Goal: Task Accomplishment & Management: Manage account settings

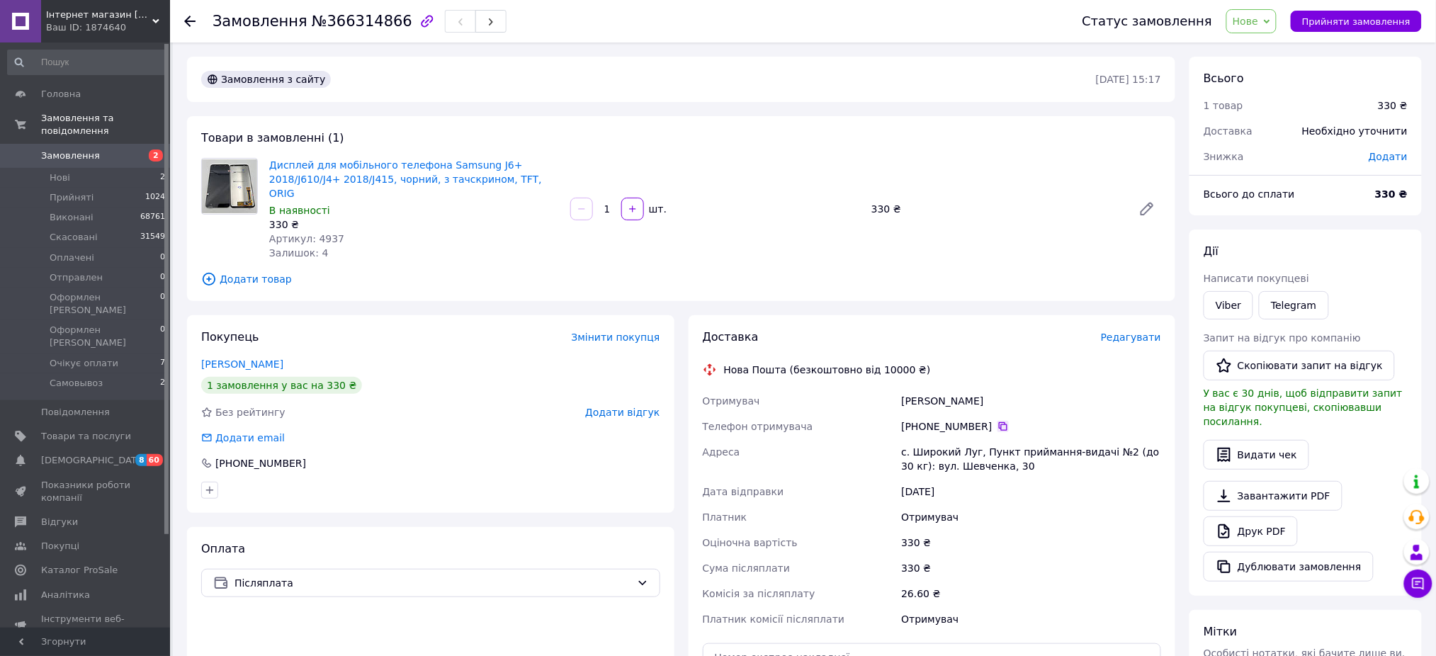
click at [999, 421] on icon at bounding box center [1003, 426] width 11 height 11
click at [940, 456] on div "с. Широкий Луг, Пункт приймання-видачі №2 (до 30 кг): вул. Шевченка, 30" at bounding box center [1032, 459] width 266 height 40
click at [940, 452] on div "с. Широкий Луг, Пункт приймання-видачі №2 (до 30 кг): вул. Шевченка, 30" at bounding box center [1032, 459] width 266 height 40
copy div "Шевченка"
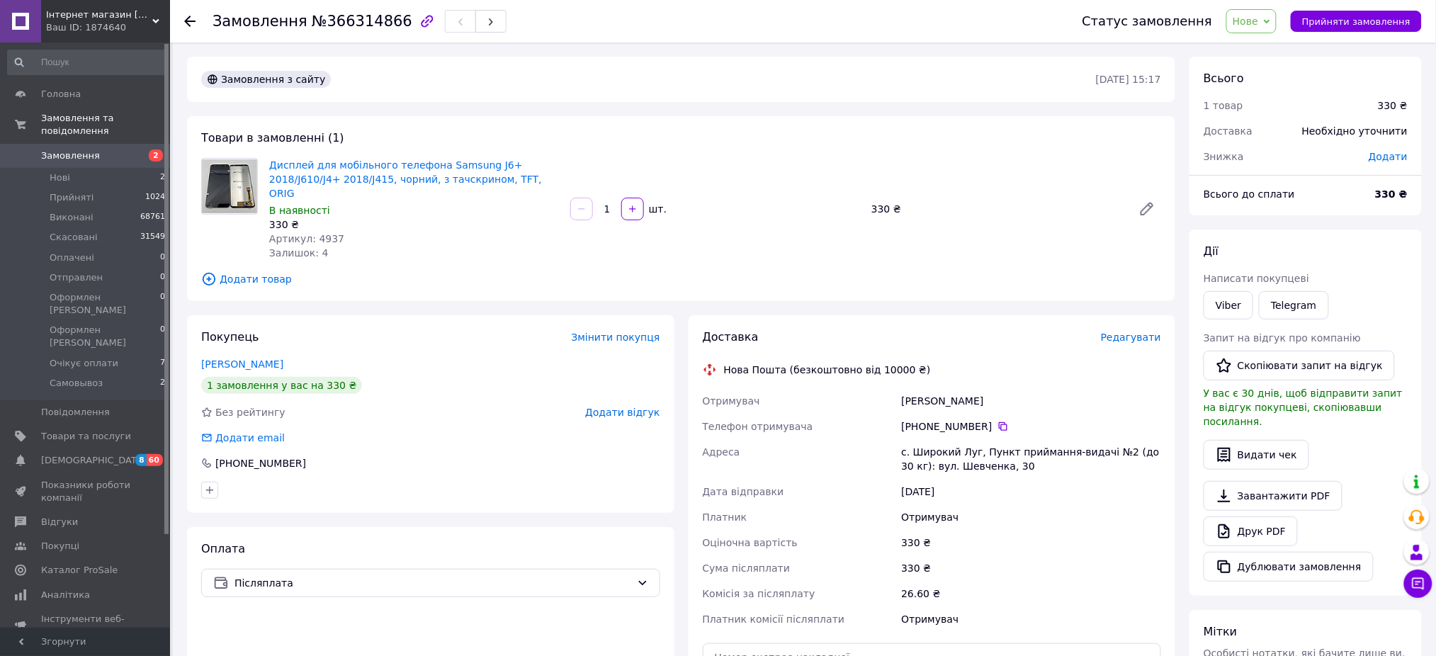
click at [969, 459] on div "с. Широкий Луг, Пункт приймання-видачі №2 (до 30 кг): вул. Шевченка, 30" at bounding box center [1032, 459] width 266 height 40
click at [969, 439] on div "с. Широкий Луг, Пункт приймання-видачі №2 (до 30 кг): вул. Шевченка, 30" at bounding box center [1032, 459] width 266 height 40
copy div "с. Широкий Луг, Пункт приймання-видачі №2 (до 30 кг): вул. Шевченка, 30"
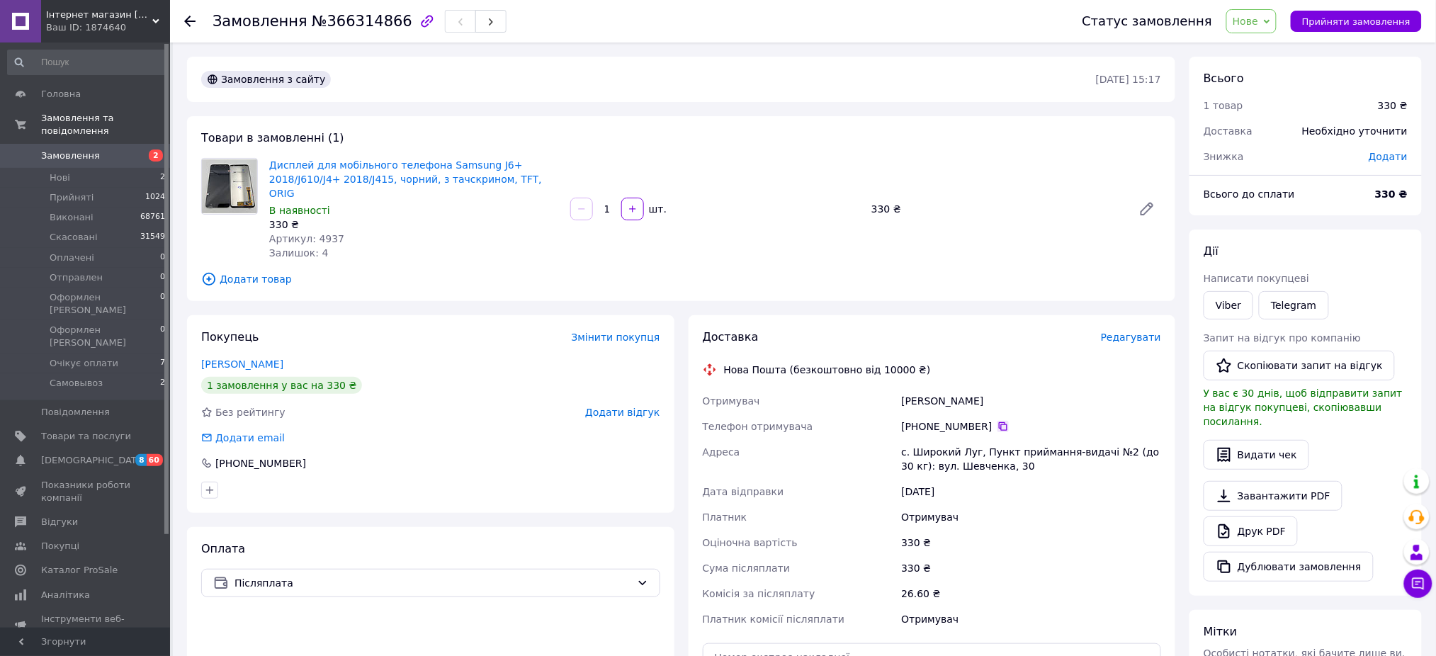
click at [999, 422] on icon at bounding box center [1003, 426] width 9 height 9
click at [998, 421] on icon at bounding box center [1003, 426] width 11 height 11
drag, startPoint x: 977, startPoint y: 383, endPoint x: 880, endPoint y: 383, distance: 97.1
click at [880, 388] on div "Отримувач Грись Даніел Телефон отримувача +380 96 158 06 87   Адреса с. Широкий…" at bounding box center [932, 510] width 465 height 244
copy div "Отримувач Грись Даніел"
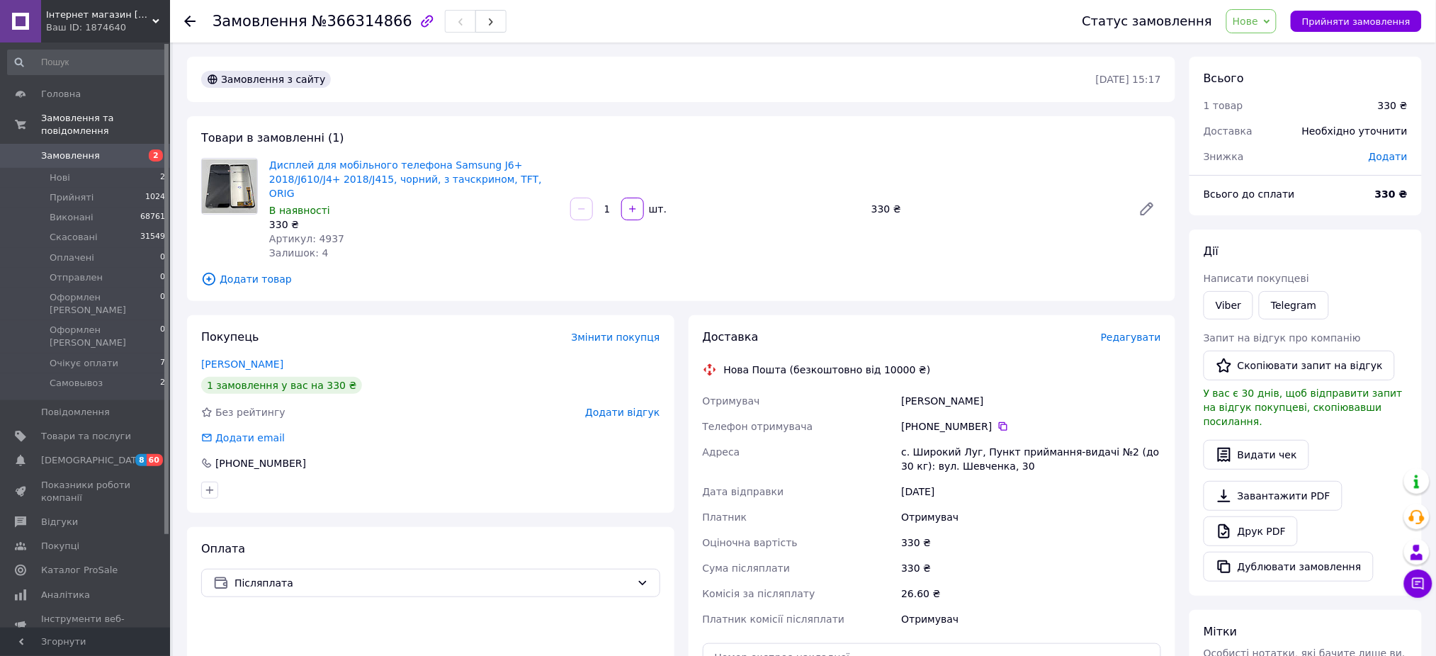
click at [319, 233] on span "Артикул: 4937" at bounding box center [306, 238] width 75 height 11
copy span "4937"
click at [1251, 27] on span "Нове" at bounding box center [1246, 21] width 26 height 11
click at [862, 114] on div "Замовлення з сайту 12.10.2025 • 15:17 Товари в замовленні (1) Дисплей для мобіл…" at bounding box center [681, 495] width 1003 height 877
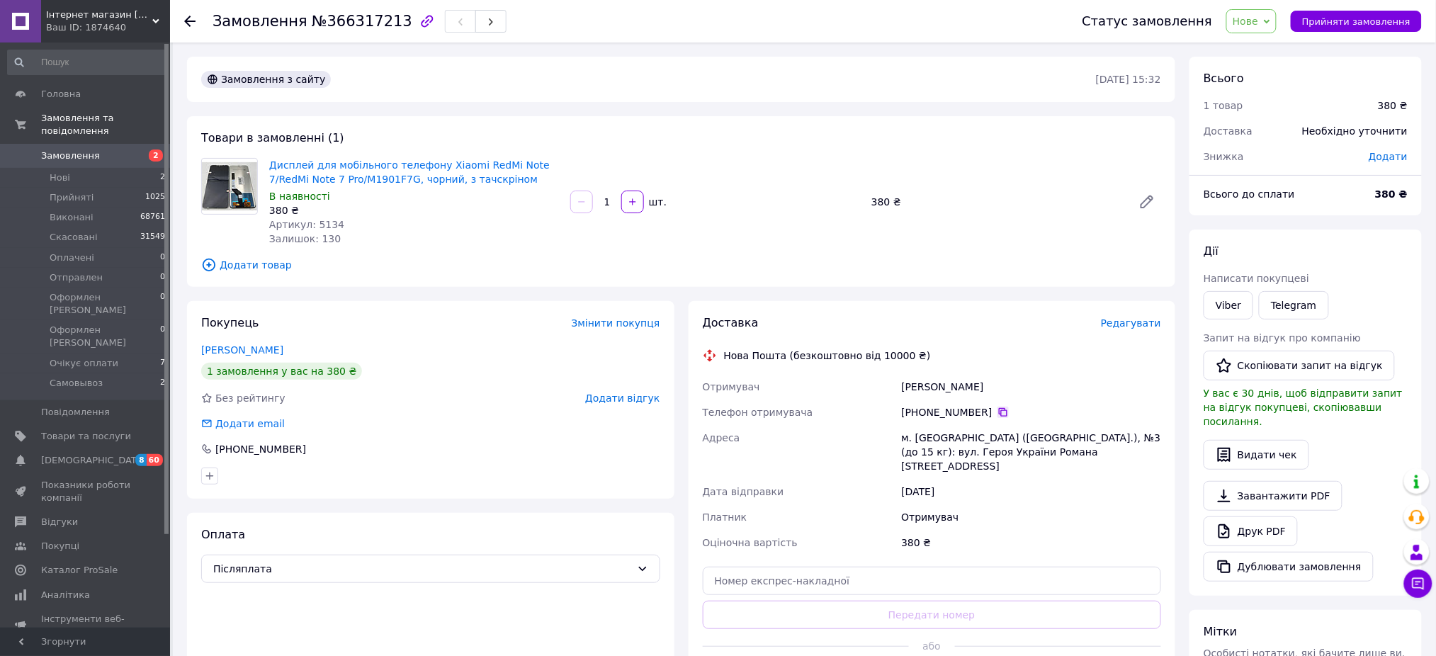
click at [999, 415] on icon at bounding box center [1003, 412] width 9 height 9
click at [497, 454] on div "+380 96 479 00 78" at bounding box center [430, 449] width 459 height 14
click at [577, 466] on div at bounding box center [430, 476] width 465 height 23
click at [1256, 26] on span "Нове" at bounding box center [1252, 21] width 50 height 24
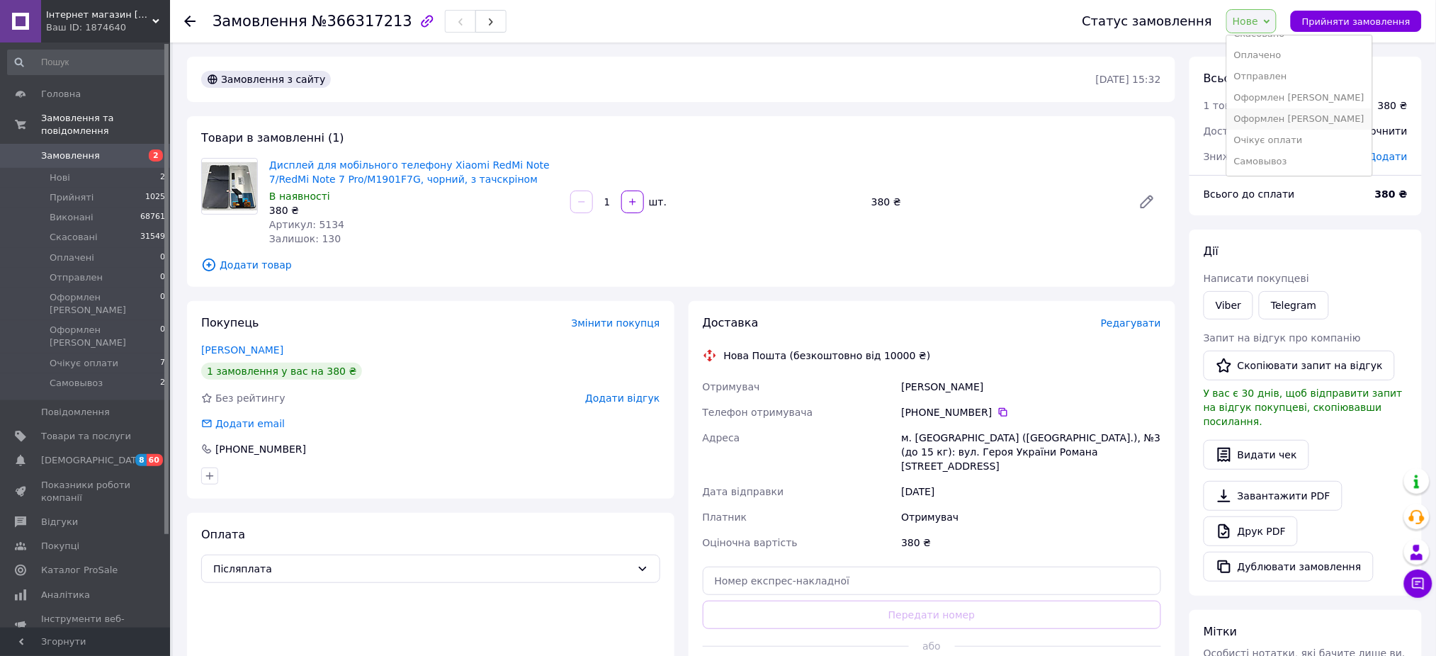
click at [1289, 114] on li "Оформлен [PERSON_NAME]" at bounding box center [1299, 118] width 145 height 21
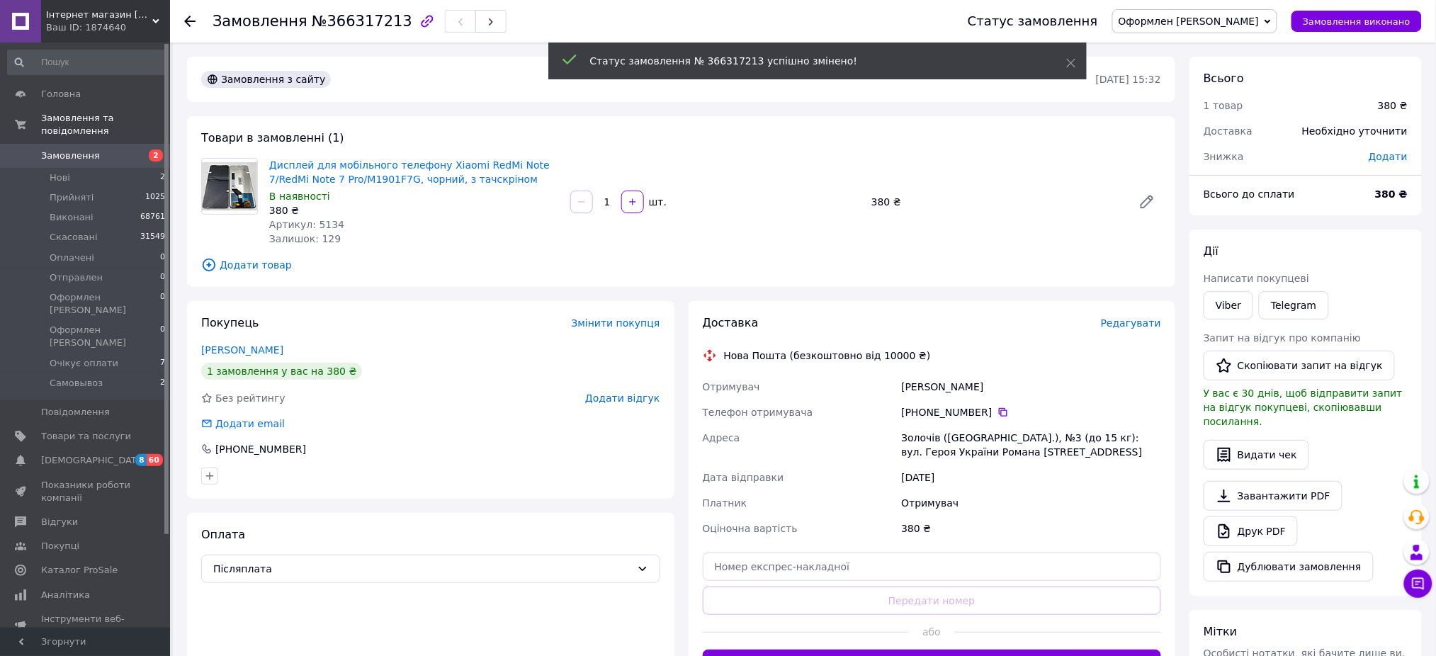
click at [973, 458] on div "Золочів (Львівська обл.), №3 (до 15 кг): вул. Героя України Романа Шухевича, 7" at bounding box center [1032, 445] width 266 height 40
click at [973, 451] on div "Золочів (Львівська обл.), №3 (до 15 кг): вул. Героя України Романа Шухевича, 7" at bounding box center [1032, 445] width 266 height 40
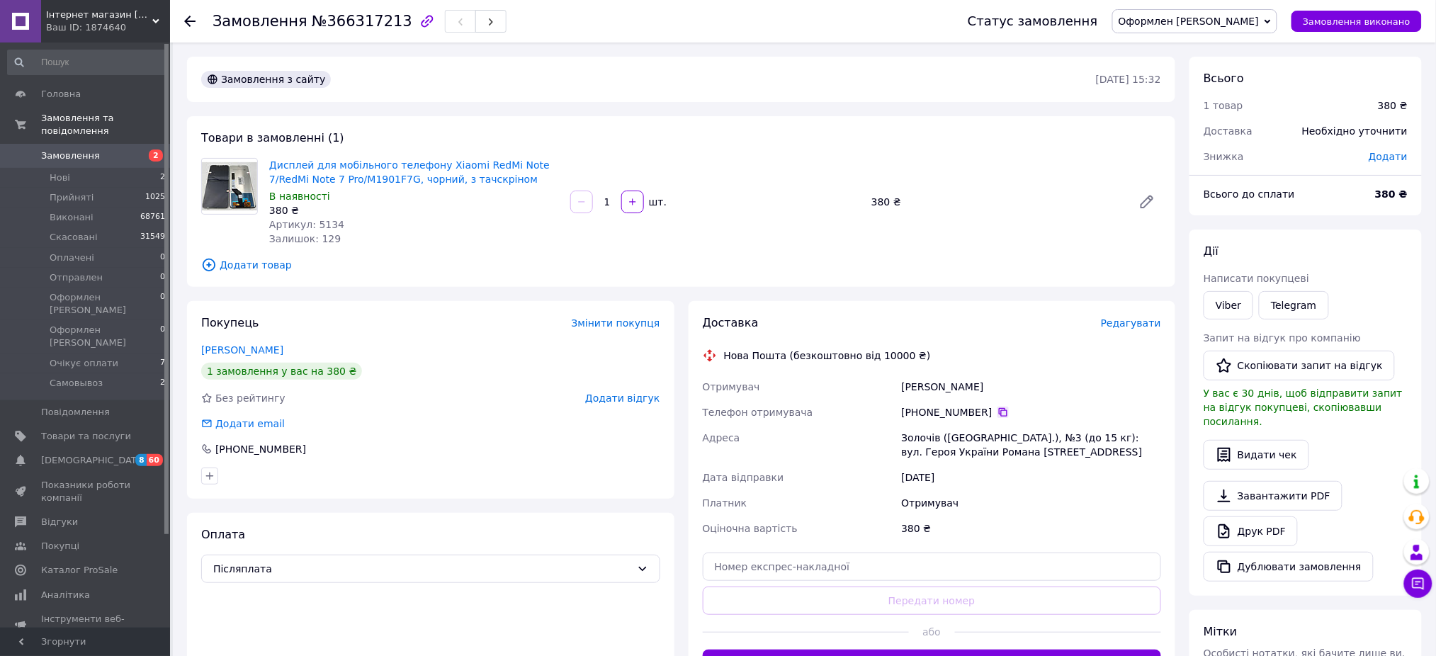
click at [998, 412] on icon at bounding box center [1003, 412] width 11 height 11
drag, startPoint x: 955, startPoint y: 382, endPoint x: 842, endPoint y: 375, distance: 112.9
click at [842, 375] on div "Отримувач жук петро Телефон отримувача +380 96 479 00 78   Адреса Золочів (Льві…" at bounding box center [932, 457] width 465 height 167
copy div "Отримувач жук петро"
click at [325, 222] on span "Артикул: 5134" at bounding box center [306, 224] width 75 height 11
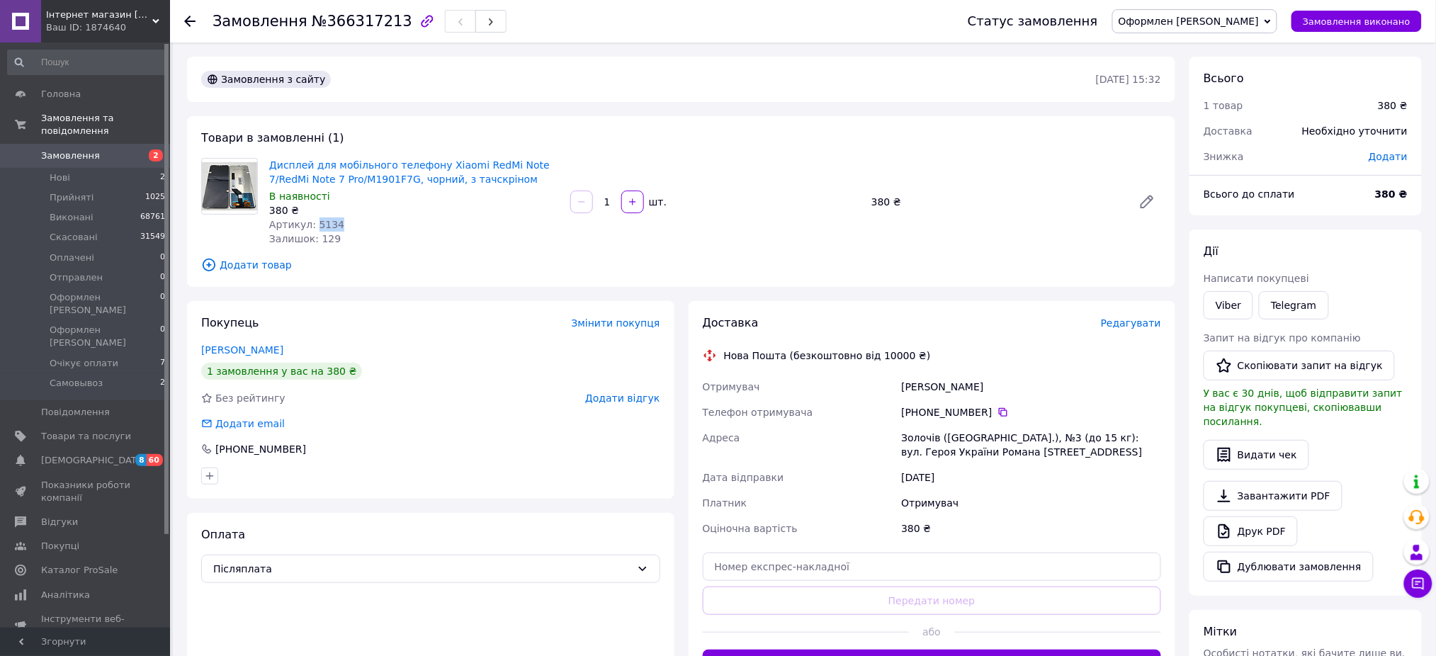
click at [325, 222] on span "Артикул: 5134" at bounding box center [306, 224] width 75 height 11
copy span "5134"
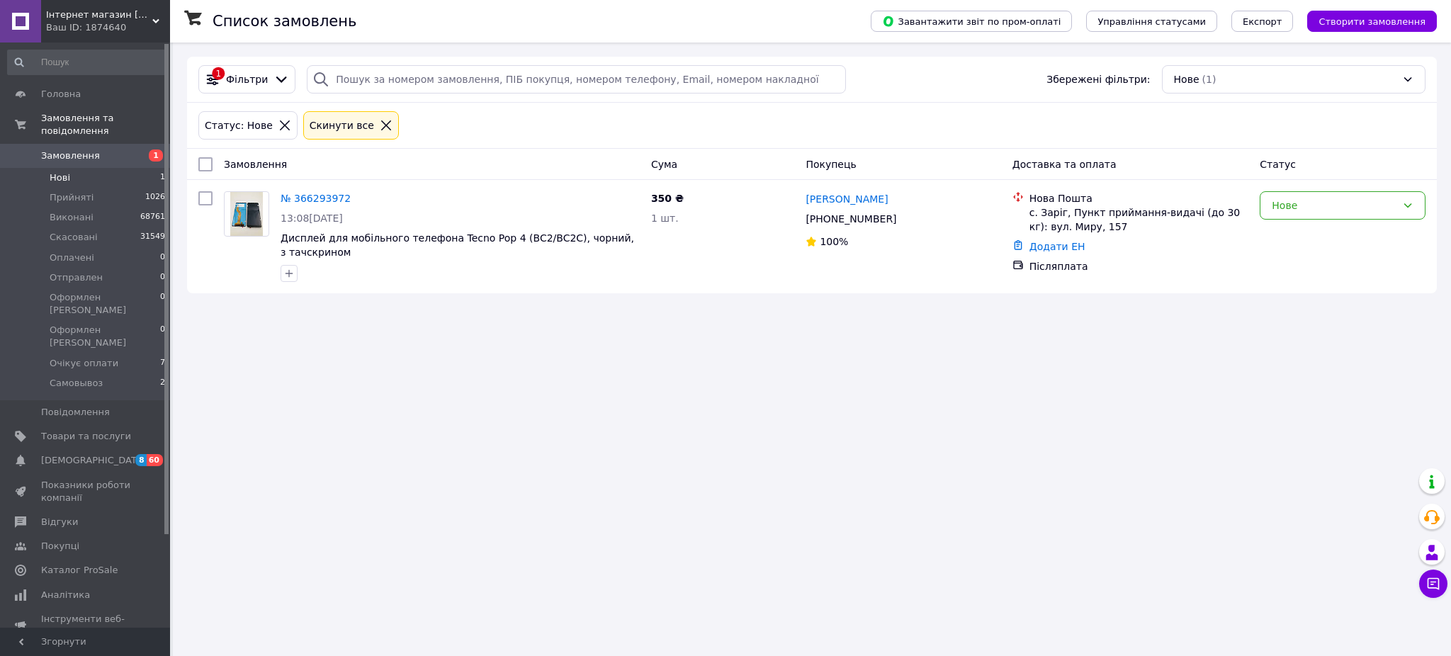
drag, startPoint x: 298, startPoint y: 198, endPoint x: 273, endPoint y: 139, distance: 63.8
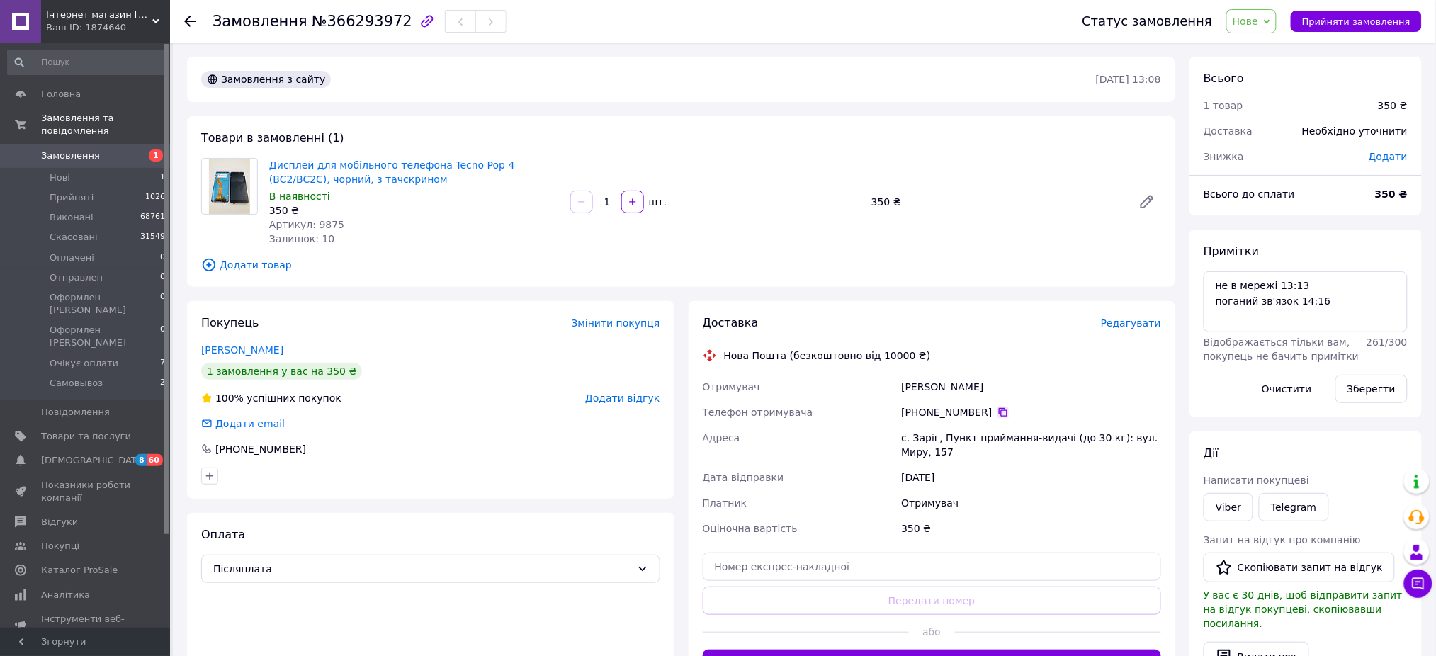
click at [998, 407] on icon at bounding box center [1003, 412] width 11 height 11
click at [1277, 13] on span "Нове" at bounding box center [1252, 21] width 50 height 24
click at [1314, 113] on li "Оформлен [PERSON_NAME]" at bounding box center [1299, 118] width 145 height 21
click at [369, 328] on div "Покупець Змінити покупця" at bounding box center [430, 323] width 459 height 16
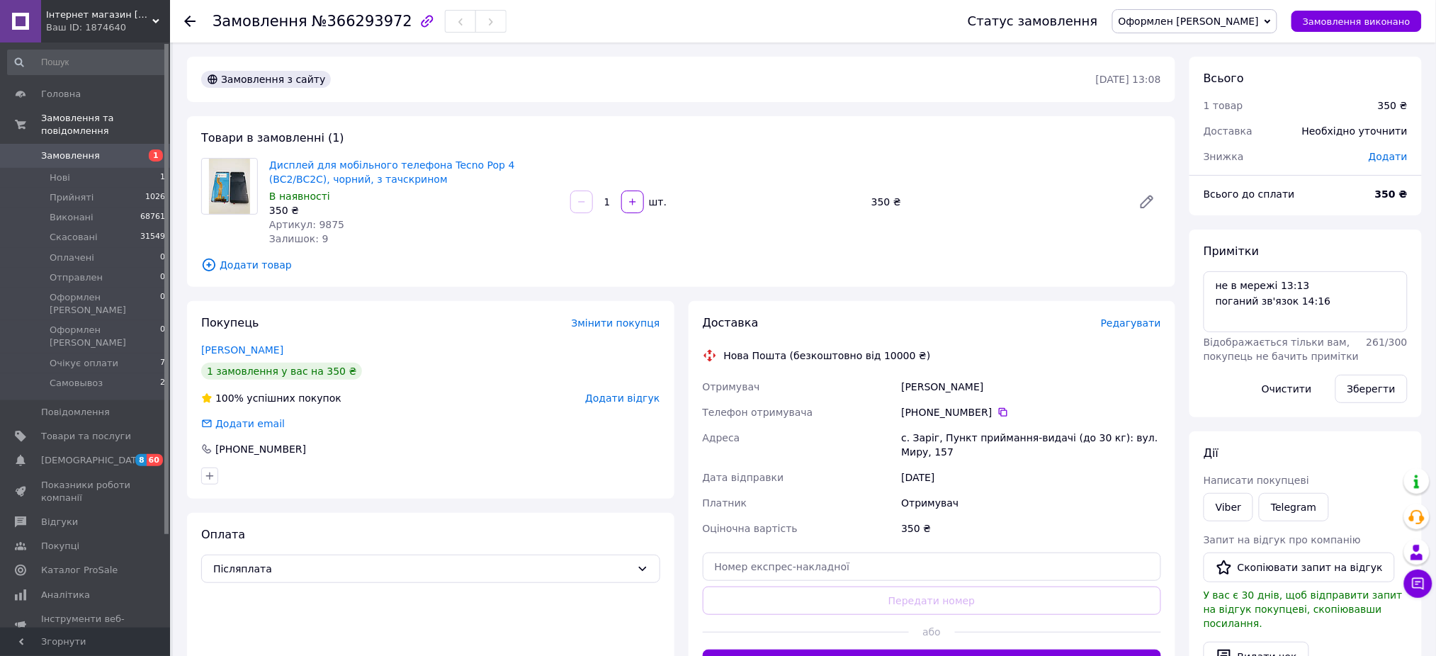
click at [911, 436] on div "с. Заріг, Пункт приймання-видачі (до 30 кг): вул. Миру, 157" at bounding box center [1032, 445] width 266 height 40
copy div "с. Заріг, Пункт приймання-видачі (до 30 кг): вул. Миру, 157"
drag, startPoint x: 1003, startPoint y: 412, endPoint x: 996, endPoint y: 413, distance: 7.1
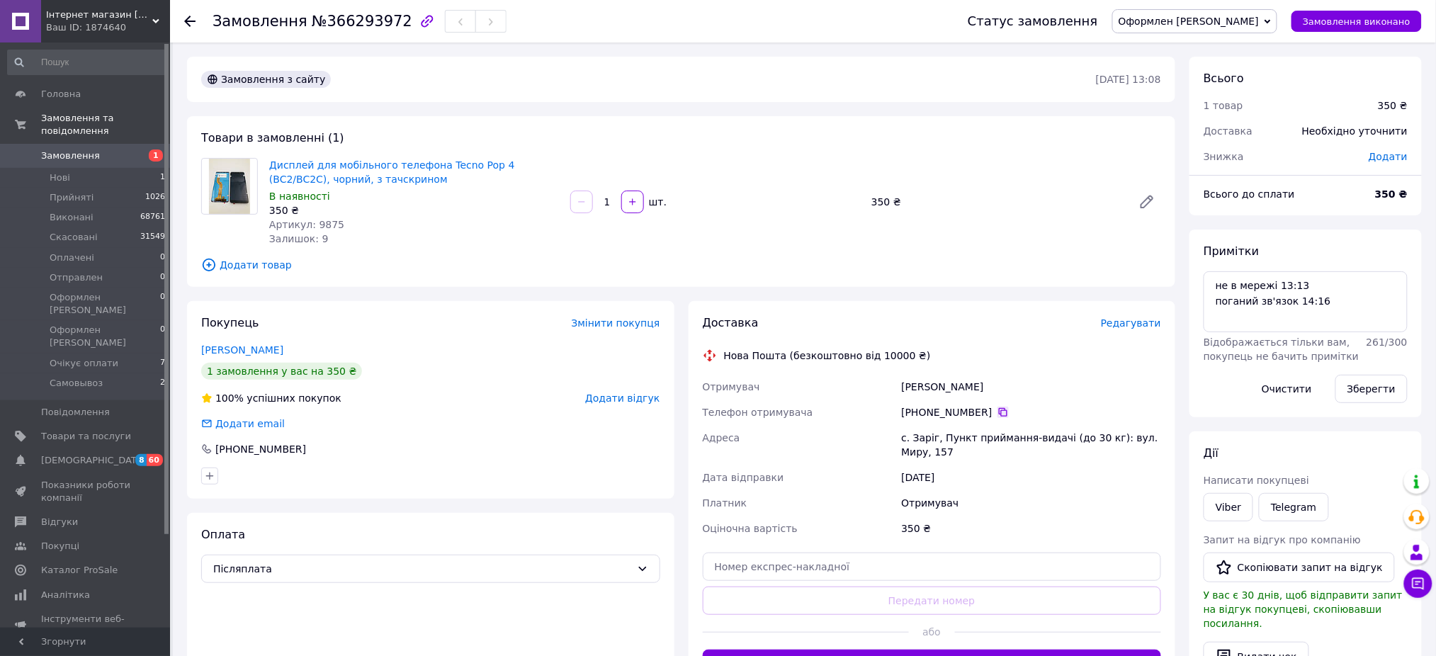
click at [1003, 412] on div "[PHONE_NUMBER]" at bounding box center [1031, 412] width 260 height 14
click at [998, 411] on icon at bounding box center [1003, 412] width 11 height 11
drag, startPoint x: 985, startPoint y: 387, endPoint x: 823, endPoint y: 379, distance: 162.5
click at [845, 382] on div "Отримувач [PERSON_NAME] Телефон отримувача [PHONE_NUMBER]   [GEOGRAPHIC_DATA] с…" at bounding box center [932, 457] width 465 height 167
copy div "Отримувач [PERSON_NAME]"
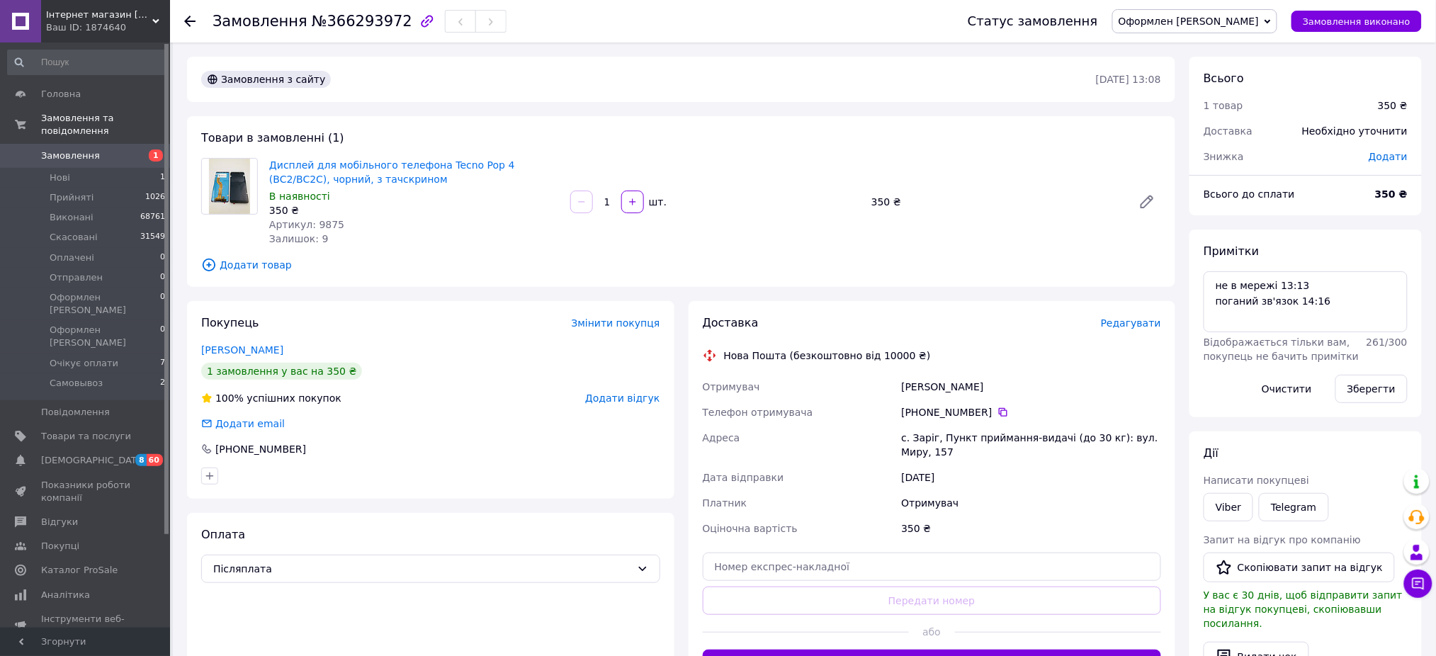
click at [327, 227] on span "Артикул: 9875" at bounding box center [306, 224] width 75 height 11
copy span "9875"
